Goal: Task Accomplishment & Management: Manage account settings

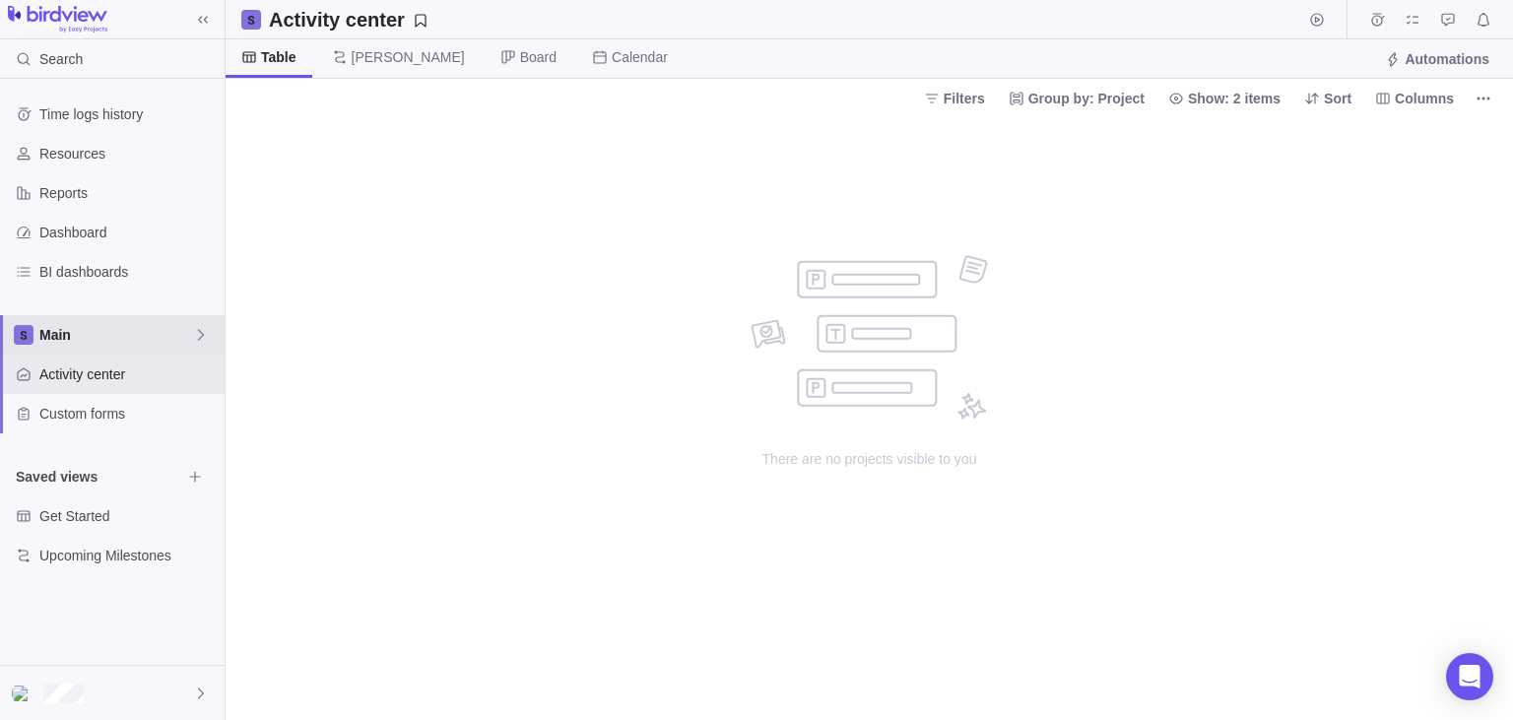
click at [90, 344] on span "Main" at bounding box center [116, 335] width 154 height 20
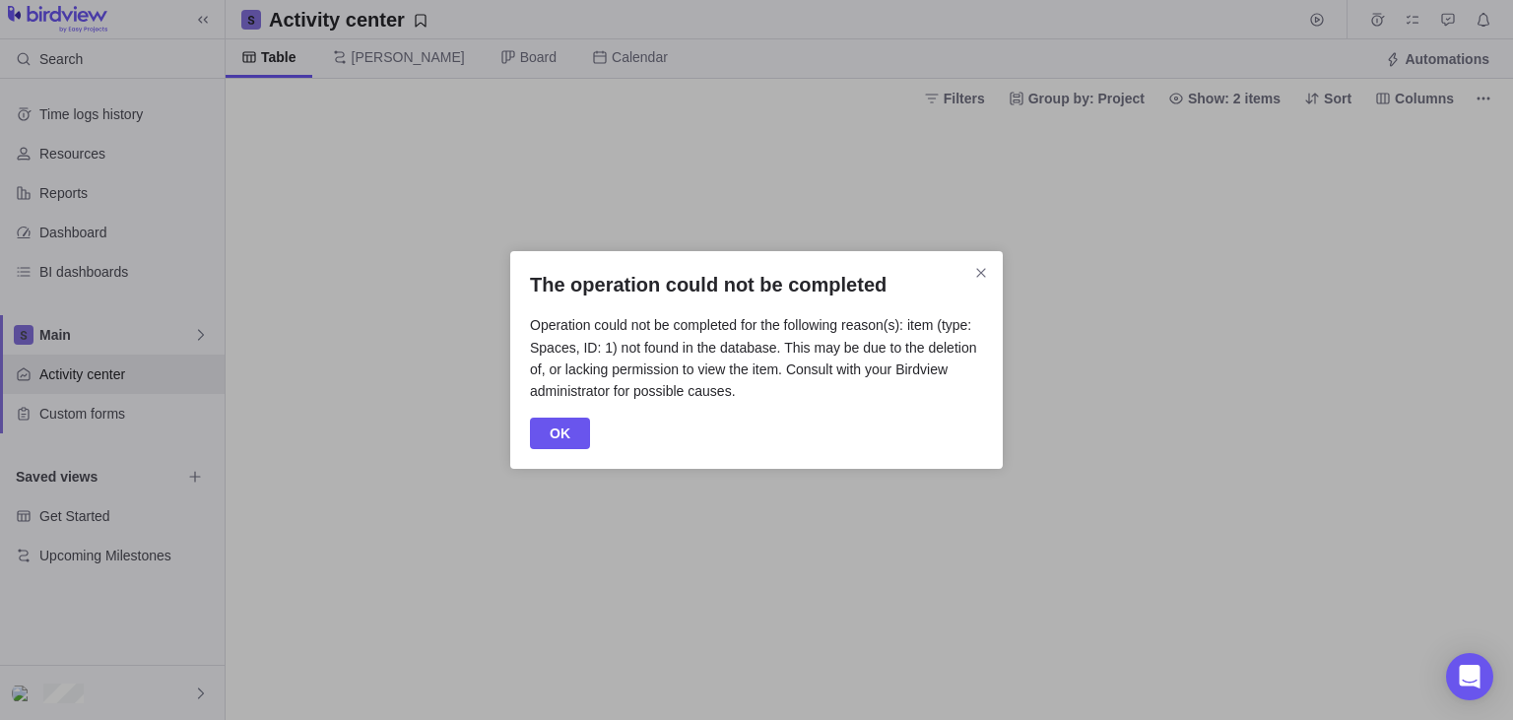
click at [585, 287] on h2 "The operation could not be completed" at bounding box center [756, 285] width 453 height 28
drag, startPoint x: 585, startPoint y: 287, endPoint x: 973, endPoint y: 322, distance: 389.6
click at [973, 322] on div "The operation could not be completed Operation could not be completed for the f…" at bounding box center [756, 360] width 492 height 218
click at [685, 356] on p "Operation could not be completed for the following reason(s): item (type: Space…" at bounding box center [756, 363] width 453 height 98
drag, startPoint x: 685, startPoint y: 356, endPoint x: 790, endPoint y: 356, distance: 104.4
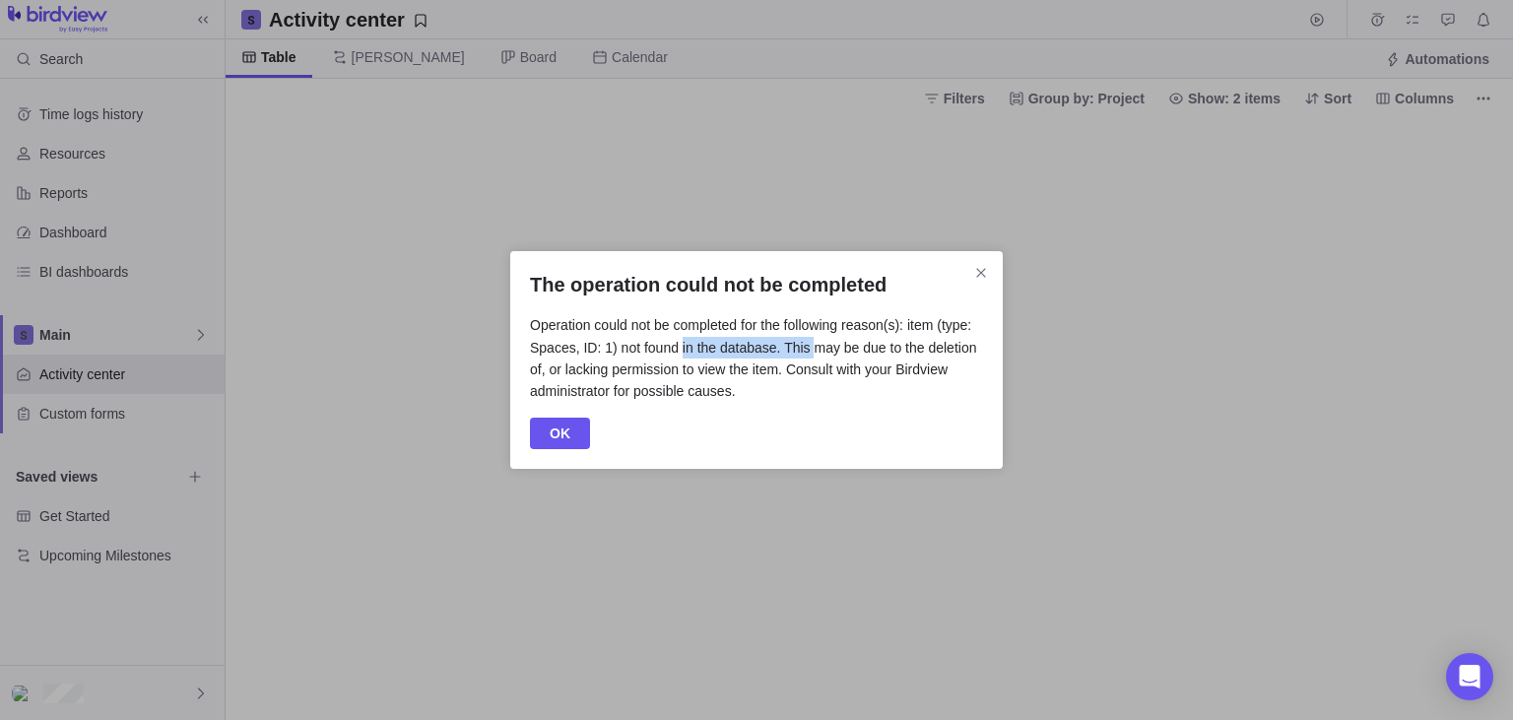
click at [790, 356] on p "Operation could not be completed for the following reason(s): item (type: Space…" at bounding box center [756, 363] width 453 height 98
click at [853, 348] on p "Operation could not be completed for the following reason(s): item (type: Space…" at bounding box center [756, 363] width 453 height 98
drag, startPoint x: 853, startPoint y: 348, endPoint x: 991, endPoint y: 345, distance: 137.9
click at [991, 345] on div "The operation could not be completed Operation could not be completed for the f…" at bounding box center [756, 360] width 492 height 218
click at [585, 371] on p "Operation could not be completed for the following reason(s): item (type: Space…" at bounding box center [756, 363] width 453 height 98
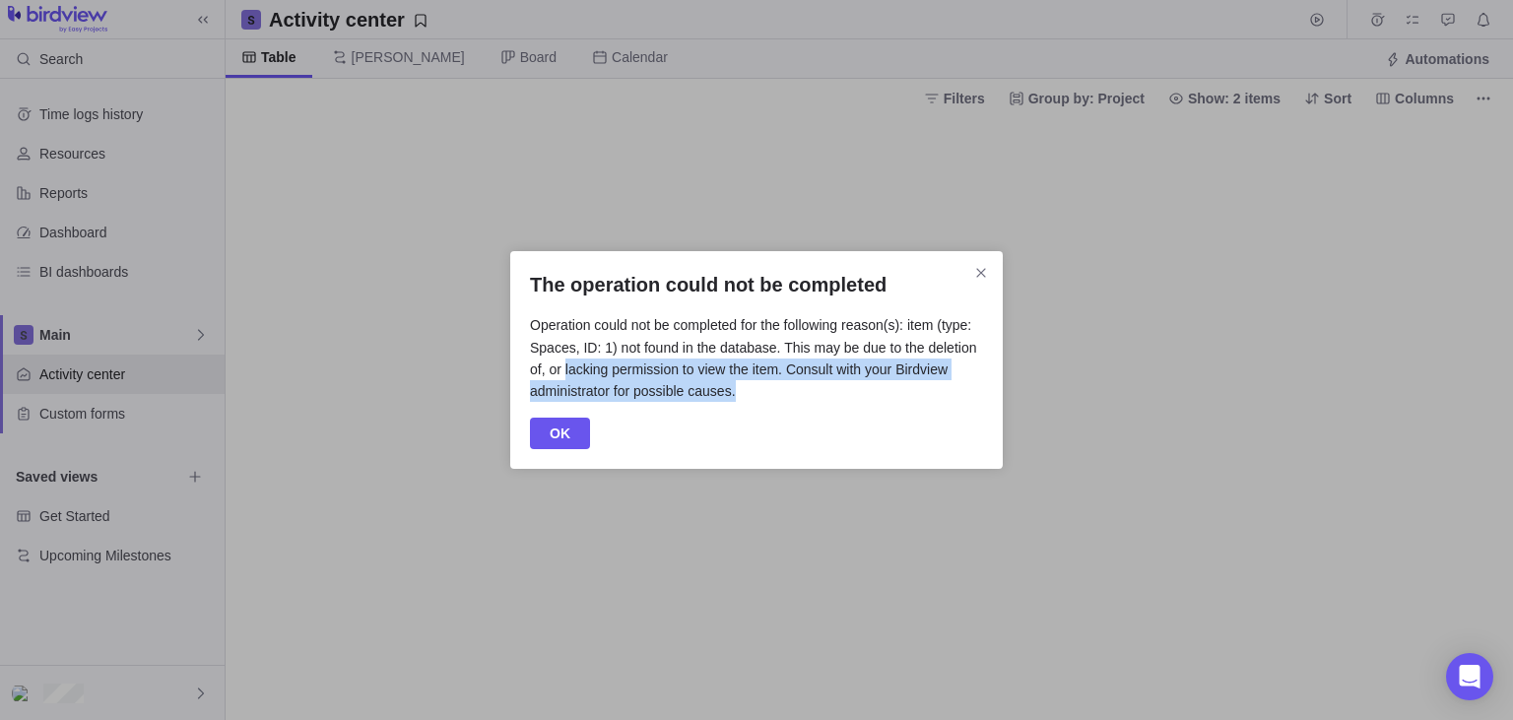
drag, startPoint x: 585, startPoint y: 371, endPoint x: 851, endPoint y: 386, distance: 266.3
click at [851, 386] on p "Operation could not be completed for the following reason(s): item (type: Space…" at bounding box center [756, 363] width 453 height 98
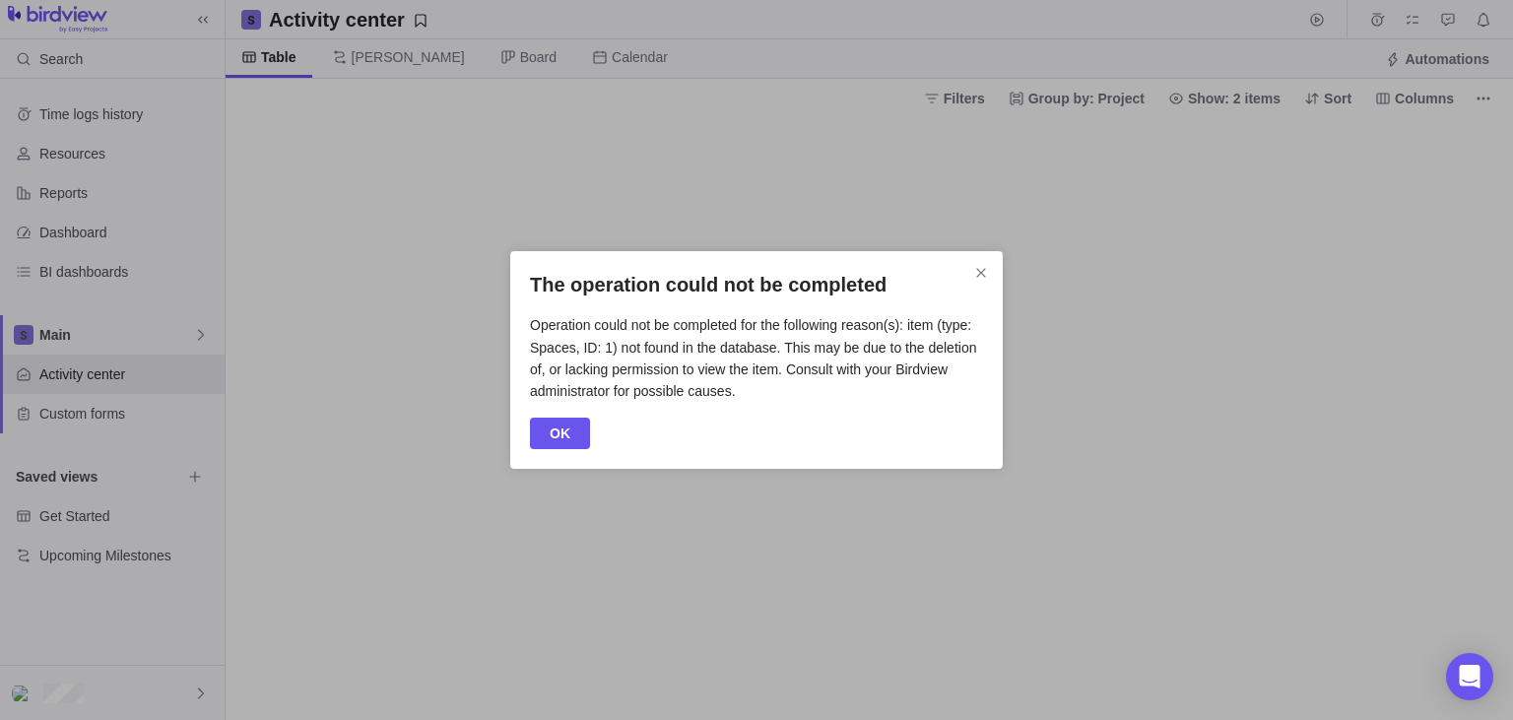
click at [851, 386] on p "Operation could not be completed for the following reason(s): item (type: Space…" at bounding box center [756, 363] width 453 height 98
click at [571, 428] on span "OK" at bounding box center [560, 434] width 60 height 32
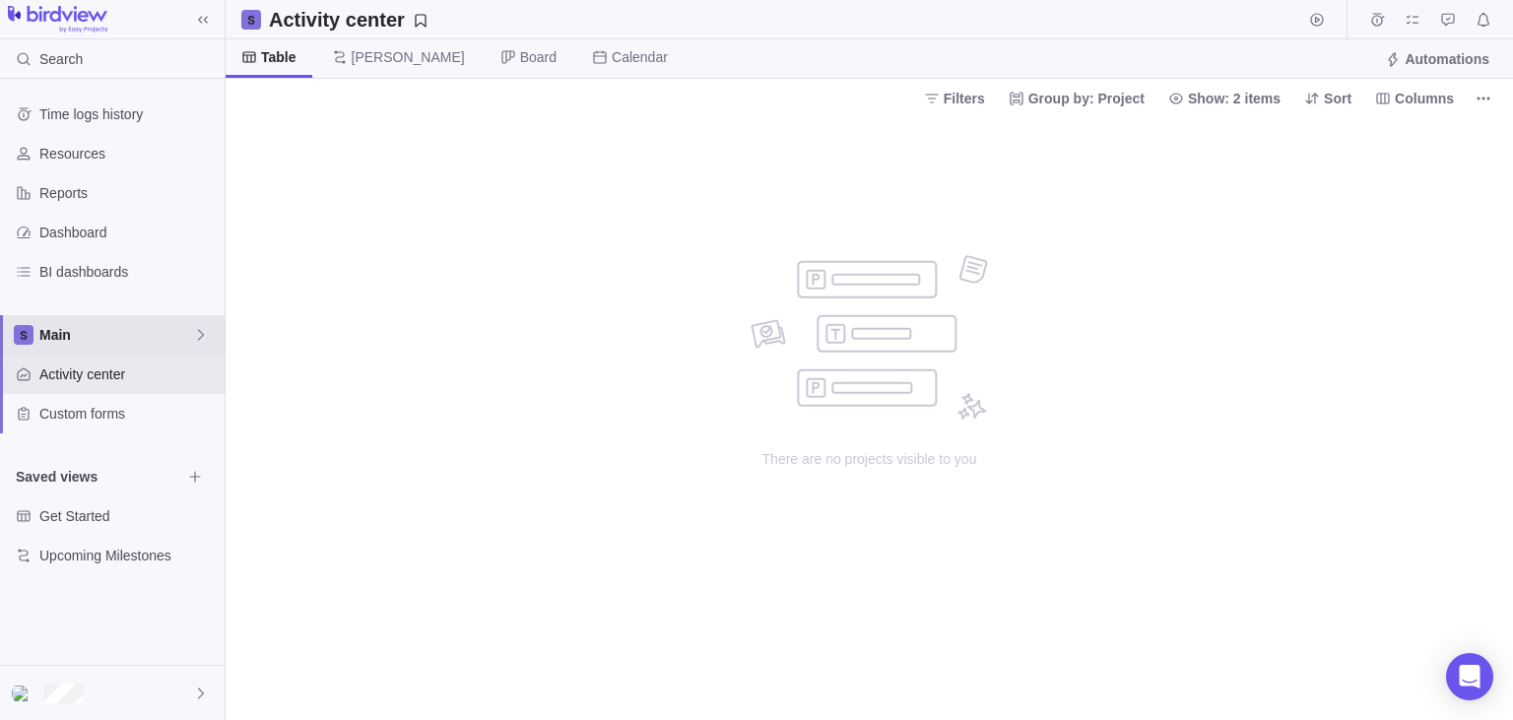
click at [140, 337] on span "Main" at bounding box center [116, 335] width 154 height 20
click at [202, 340] on icon at bounding box center [201, 335] width 16 height 16
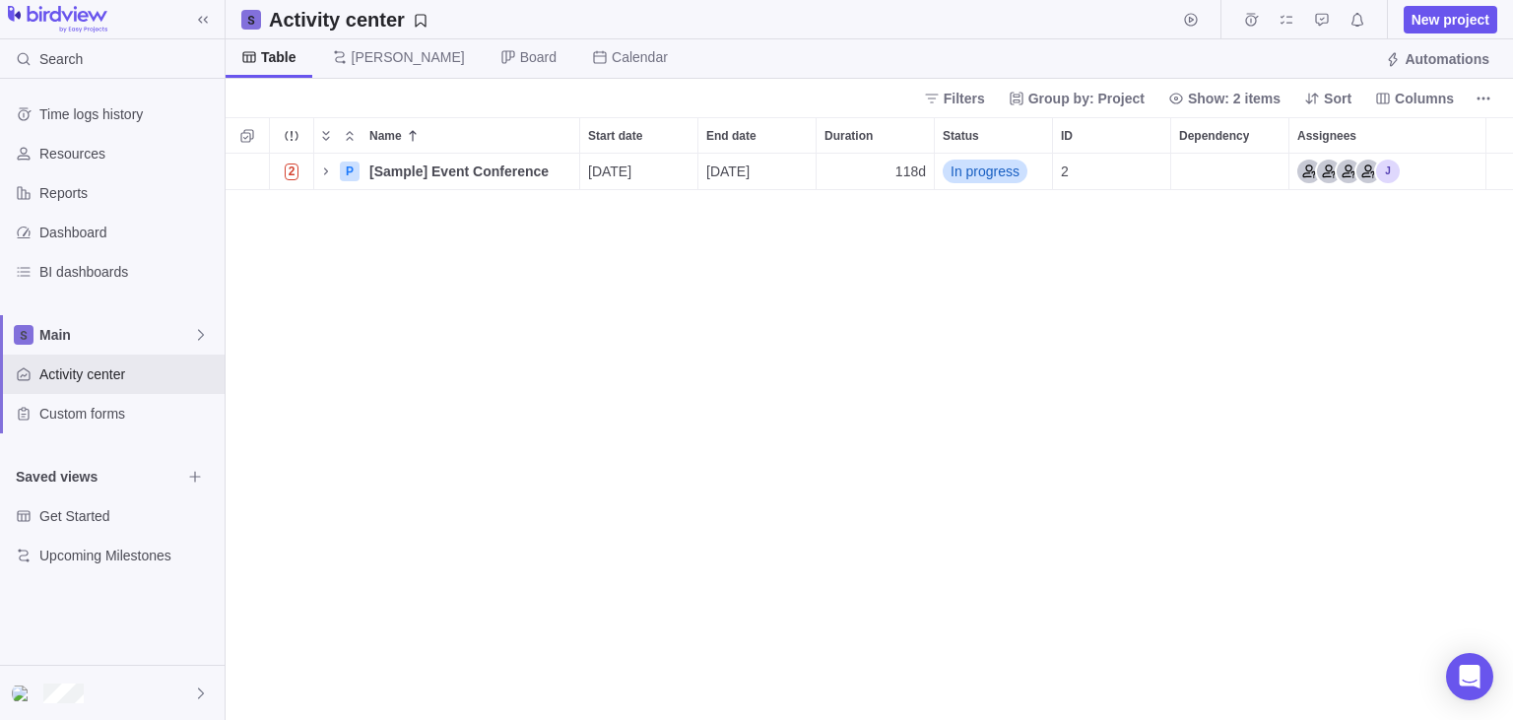
scroll to position [1, 0]
click at [175, 687] on div at bounding box center [112, 693] width 225 height 54
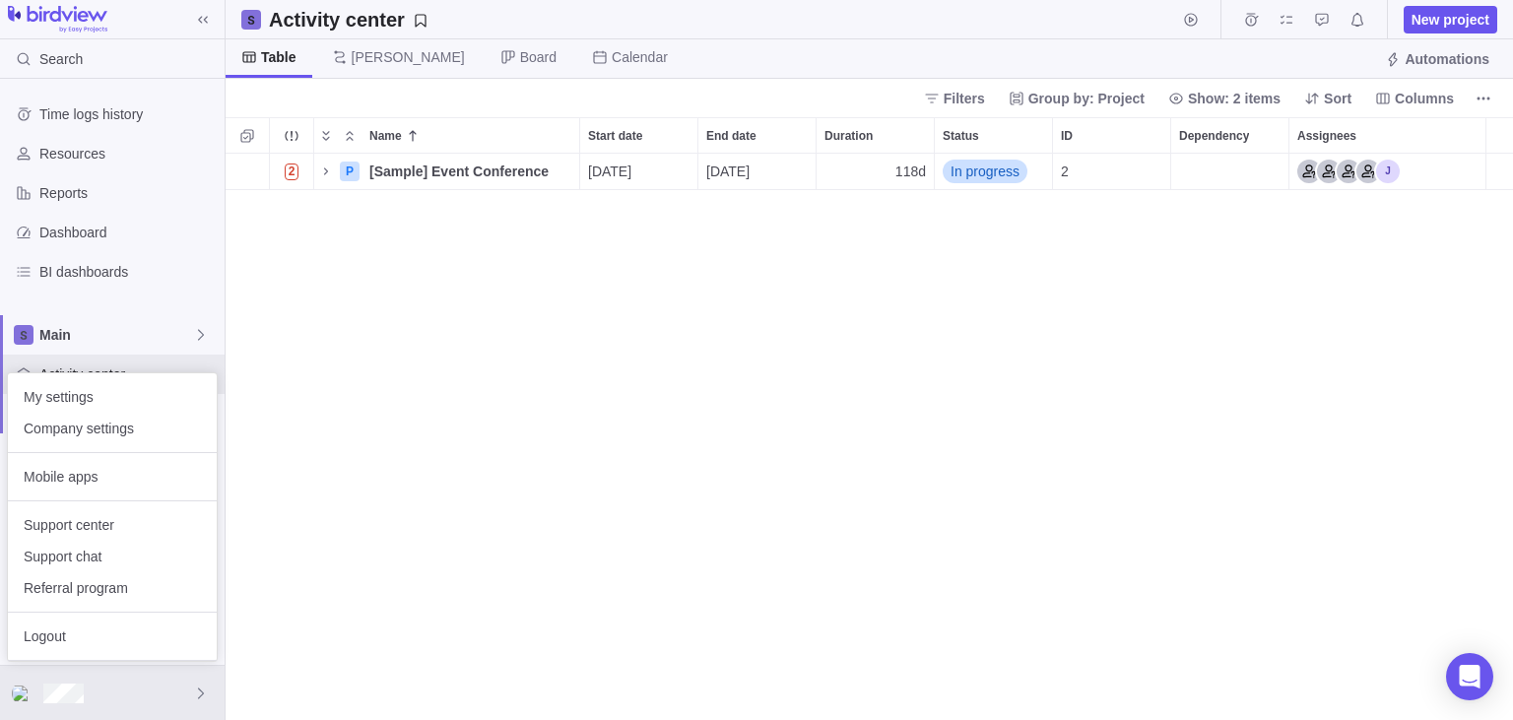
click at [350, 596] on body "Search Time logs history Resources Reports Dashboard BI dashboards Main Activit…" at bounding box center [756, 360] width 1513 height 720
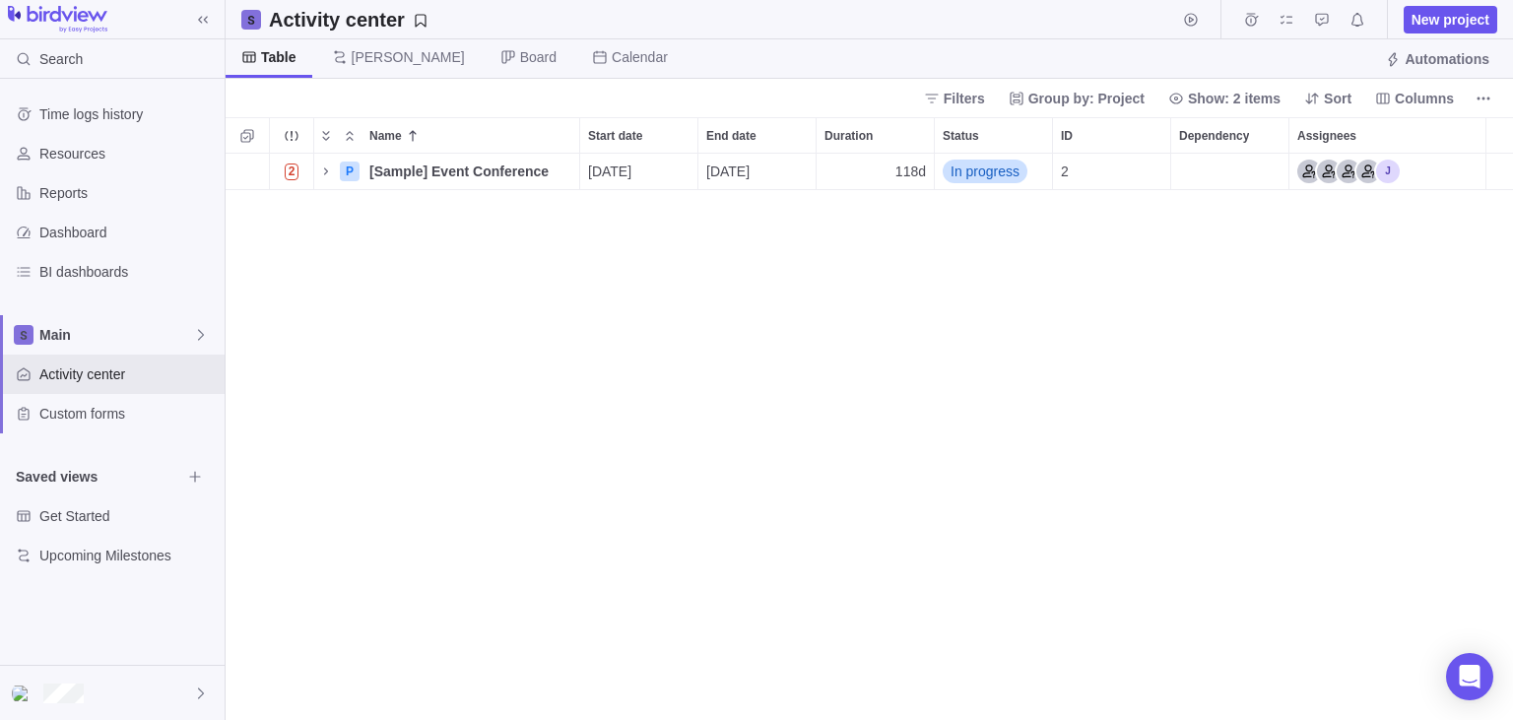
click at [171, 313] on div "Time logs history Resources Reports Dashboard BI dashboards Main Activity cente…" at bounding box center [112, 335] width 225 height 512
click at [170, 328] on span "Main" at bounding box center [116, 335] width 154 height 20
click at [187, 376] on icon "Edit space settings" at bounding box center [186, 381] width 16 height 16
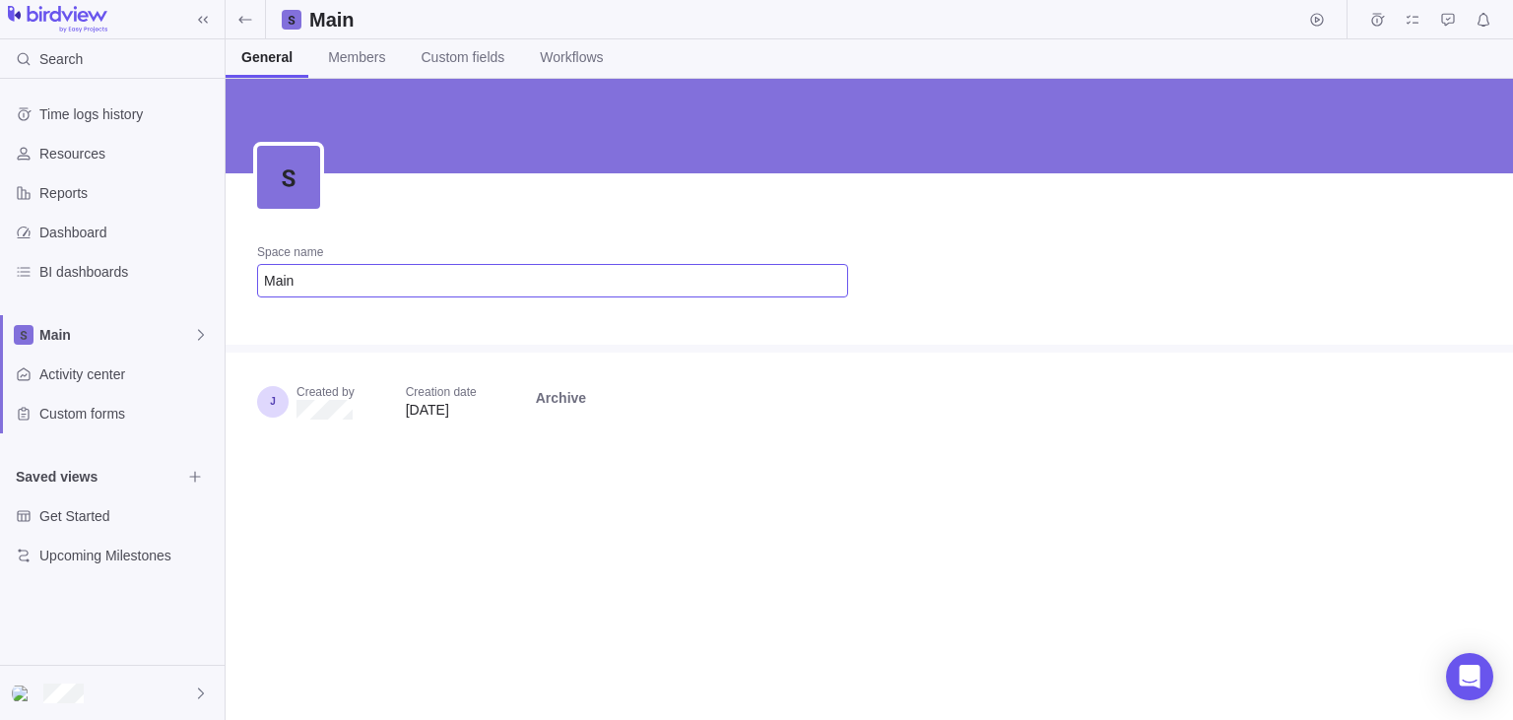
click at [324, 282] on input "Main" at bounding box center [552, 280] width 591 height 33
drag, startPoint x: 342, startPoint y: 282, endPoint x: 290, endPoint y: 284, distance: 52.2
click at [290, 284] on input "Main" at bounding box center [552, 280] width 591 height 33
click at [345, 286] on input "Main" at bounding box center [552, 280] width 591 height 33
type input "Main1"
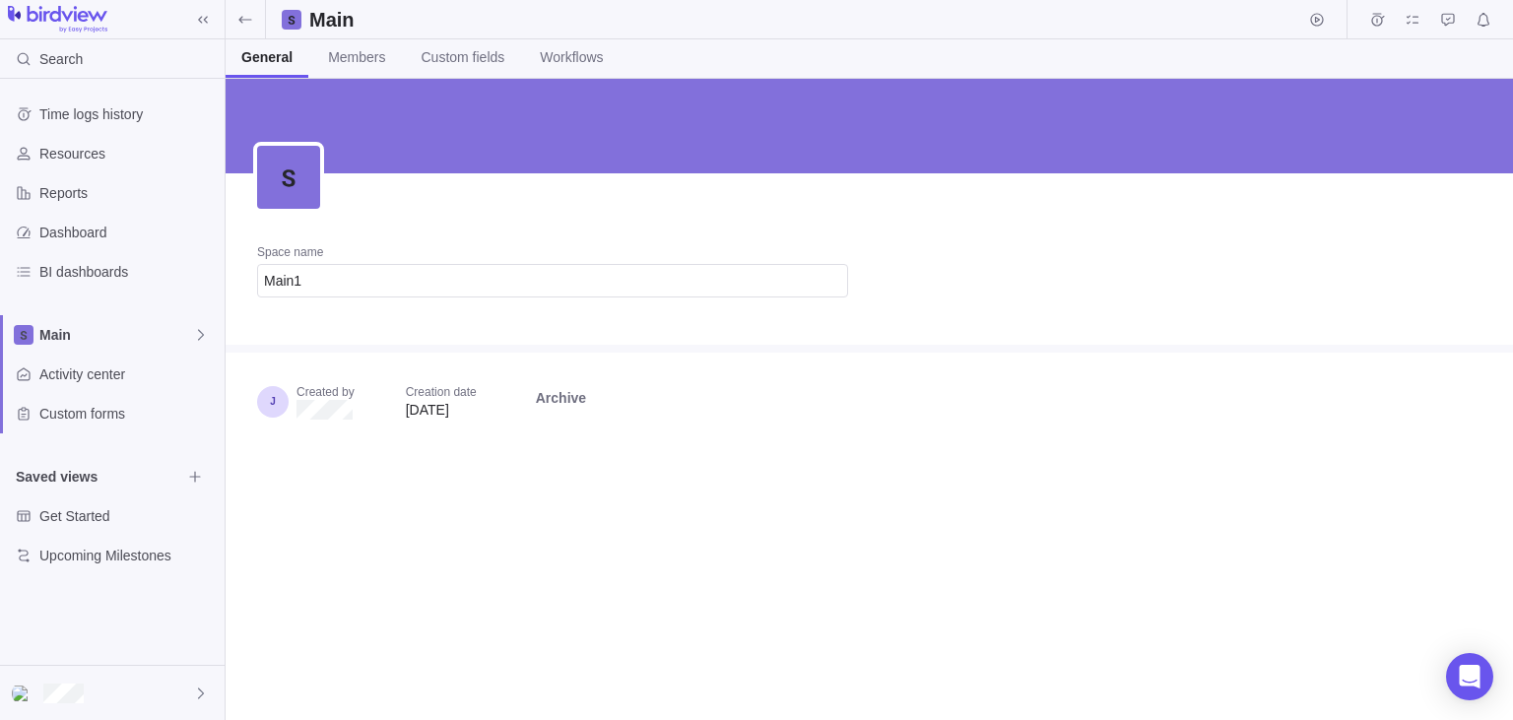
click at [365, 479] on div "Space name Main1 Created by Creation date Oct 14, 2025 Archive" at bounding box center [869, 399] width 1287 height 641
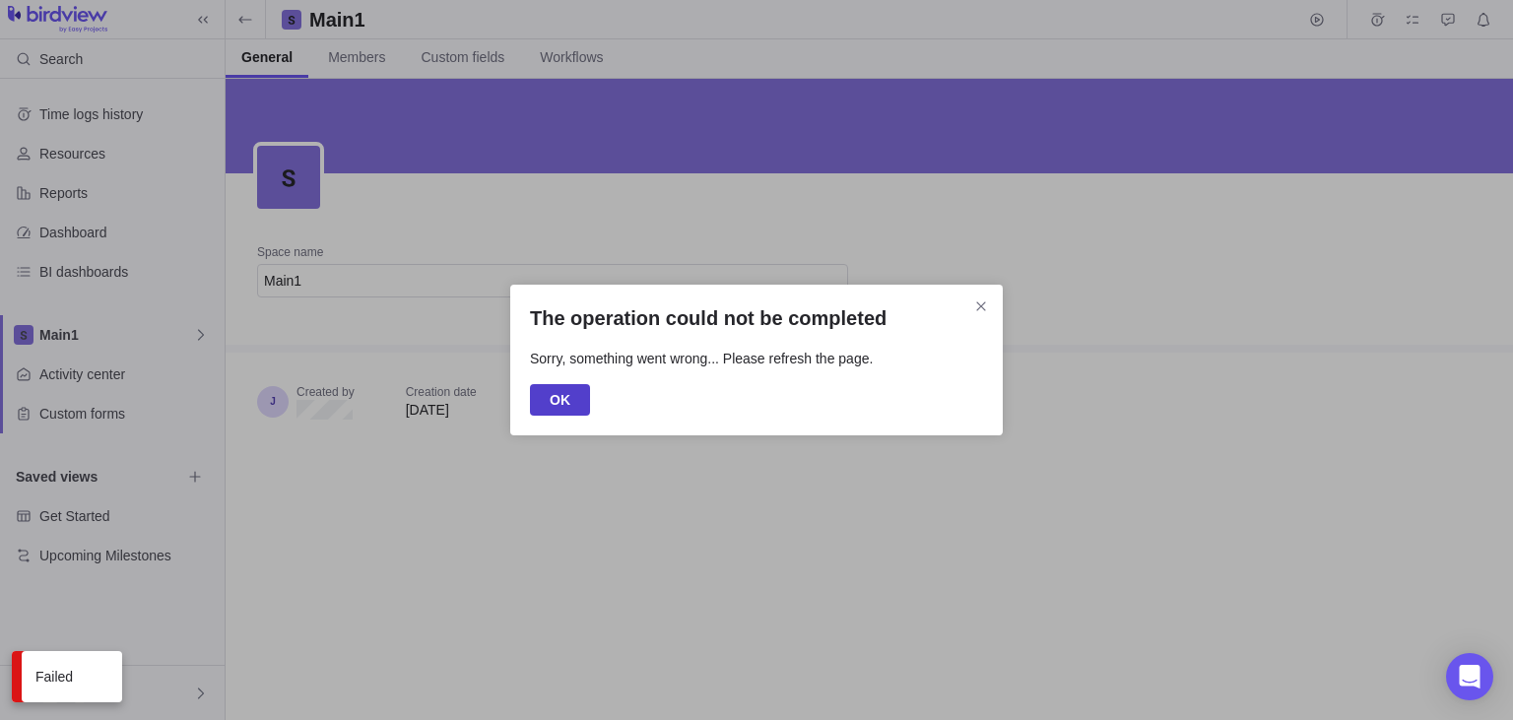
click at [557, 403] on span "OK" at bounding box center [560, 400] width 21 height 24
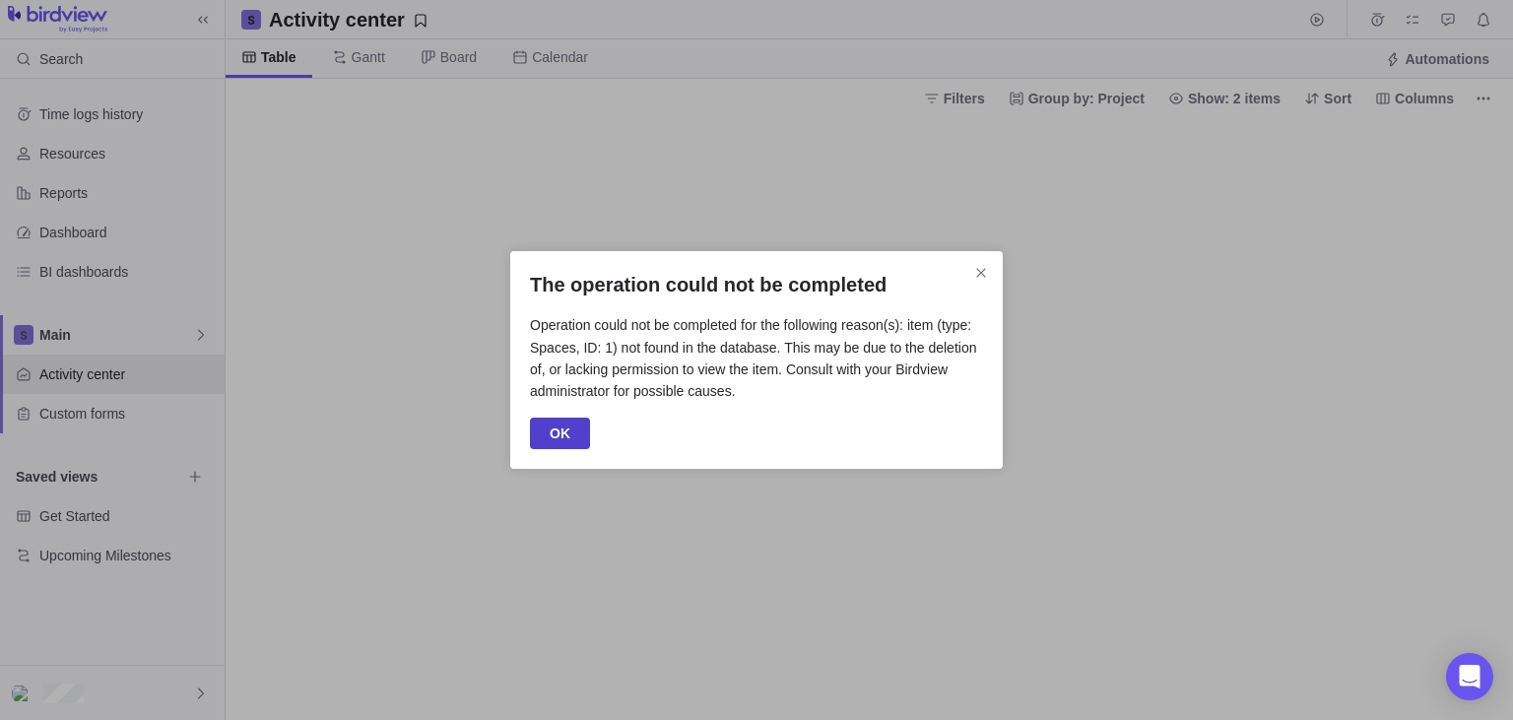
click at [564, 424] on span "OK" at bounding box center [560, 433] width 21 height 24
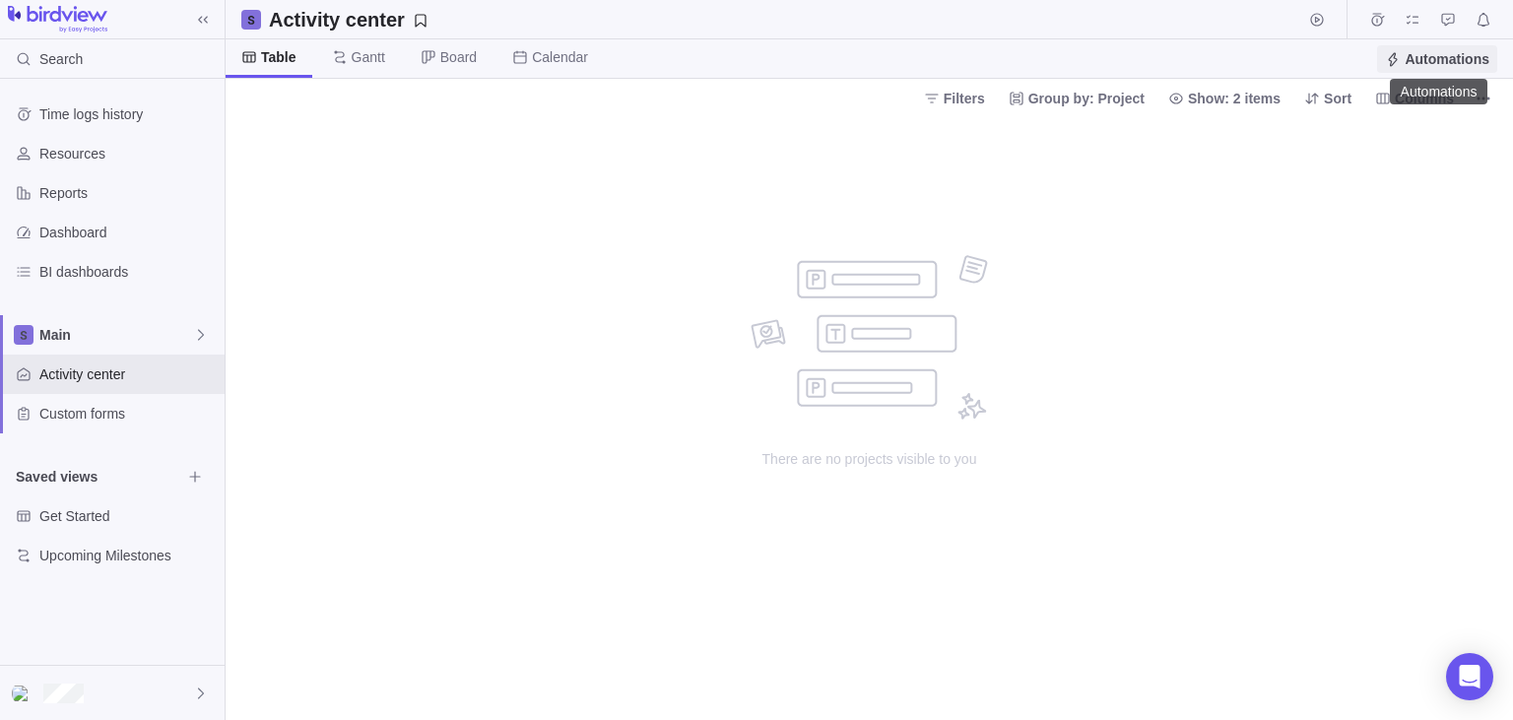
click at [1430, 46] on span "Automations" at bounding box center [1437, 59] width 120 height 28
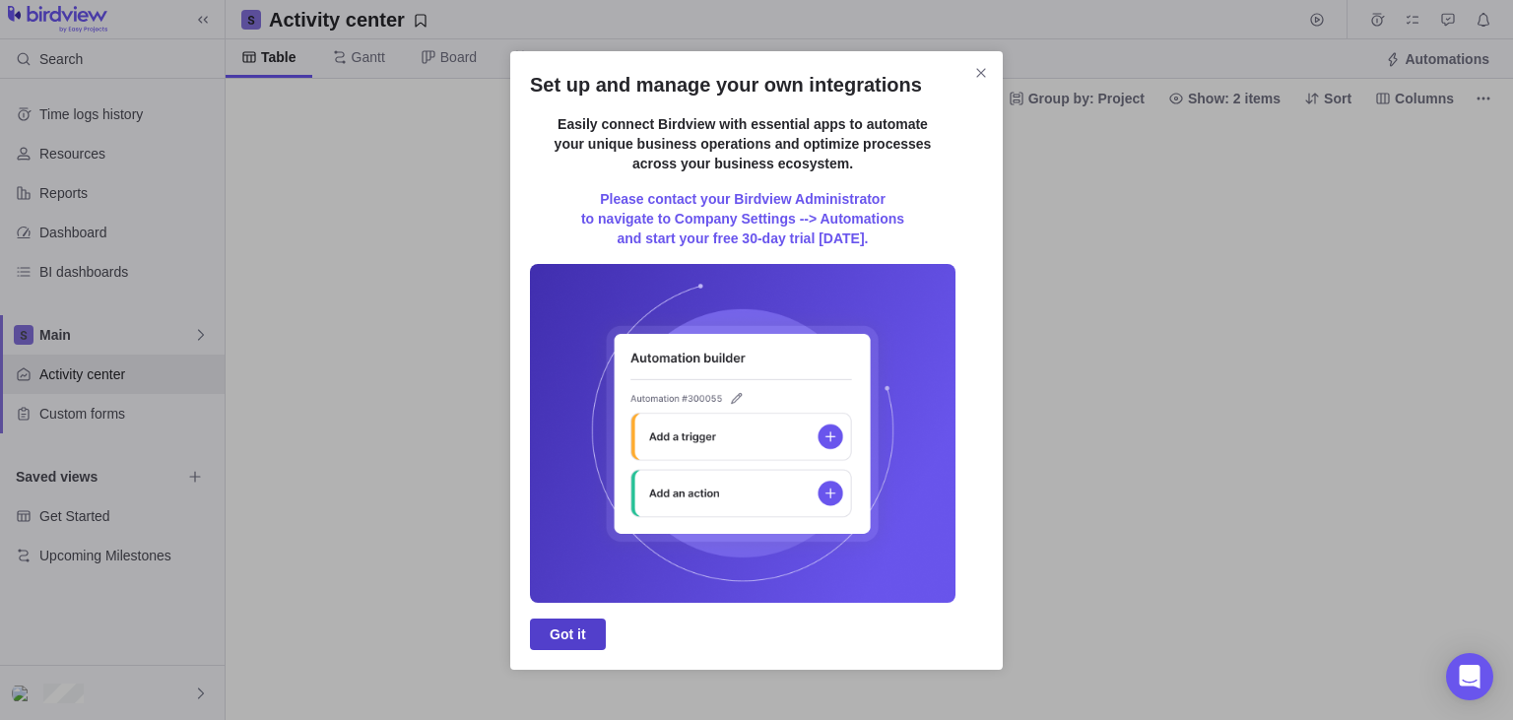
click at [556, 622] on span "Got it" at bounding box center [568, 634] width 36 height 24
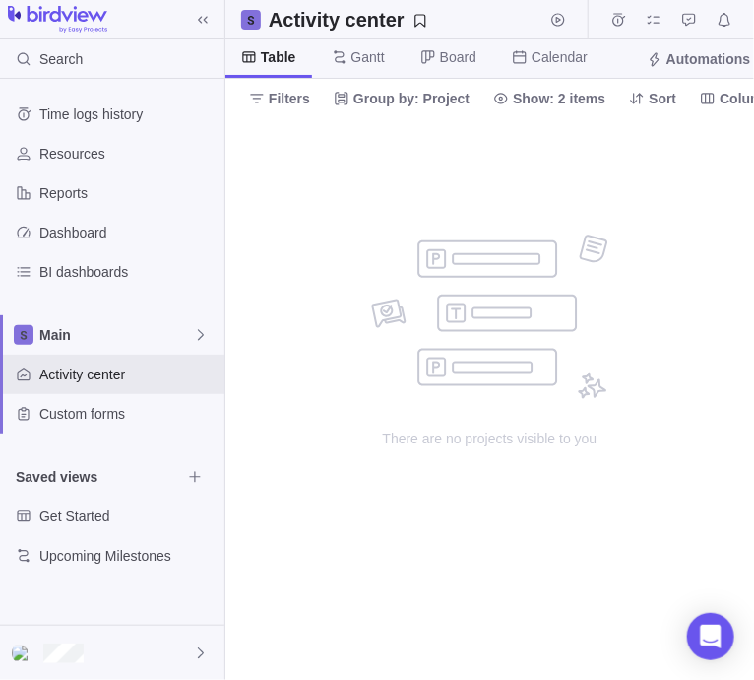
click at [657, 449] on div "There are no projects visible to you" at bounding box center [490, 348] width 394 height 229
